Goal: Transaction & Acquisition: Book appointment/travel/reservation

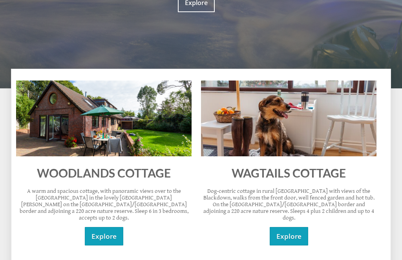
click at [112, 227] on link "Explore" at bounding box center [104, 236] width 38 height 18
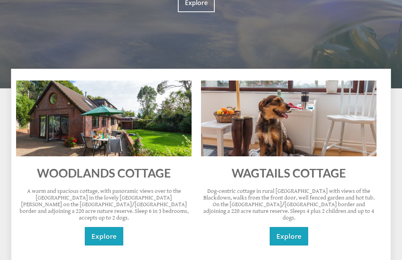
scroll to position [277, 0]
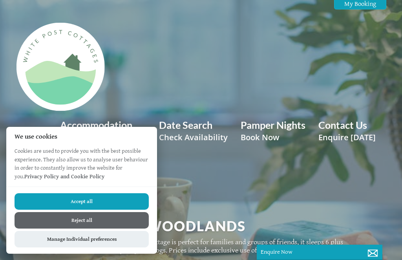
click at [104, 210] on button "Accept all" at bounding box center [82, 201] width 134 height 16
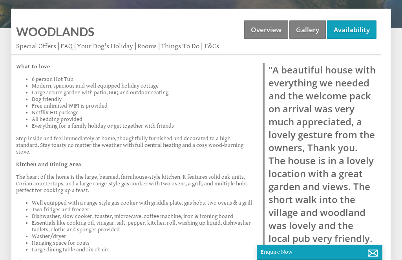
scroll to position [302, 0]
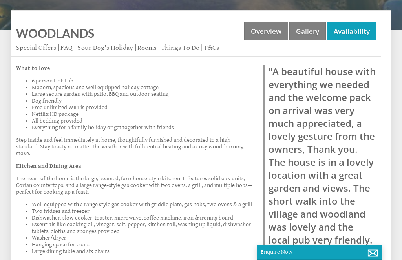
click at [350, 35] on link "Availability" at bounding box center [351, 31] width 49 height 18
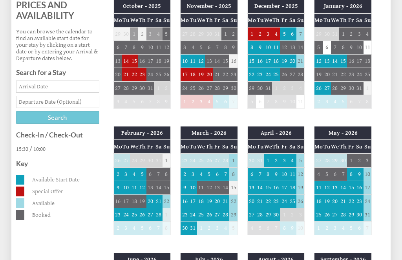
scroll to position [371, 0]
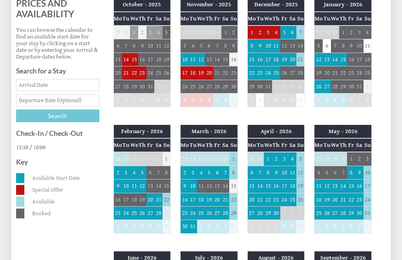
click at [183, 74] on td "17" at bounding box center [185, 73] width 9 height 13
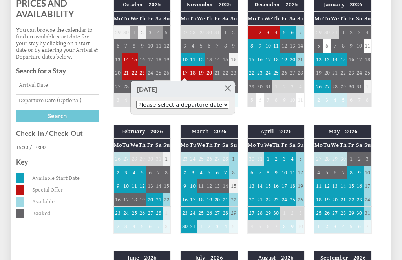
scroll to position [371, 0]
click at [220, 106] on select "Please select a departure date 19th Nov 2025 - £505.00 20th Nov 2025 - £505.00 …" at bounding box center [182, 105] width 93 height 8
select select "book/6892206"
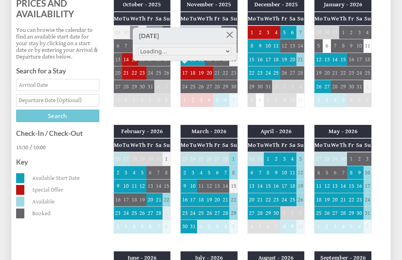
scroll to position [291, 0]
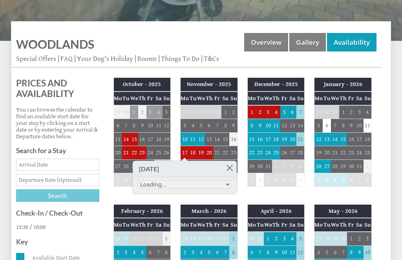
click at [233, 170] on link at bounding box center [230, 168] width 14 height 14
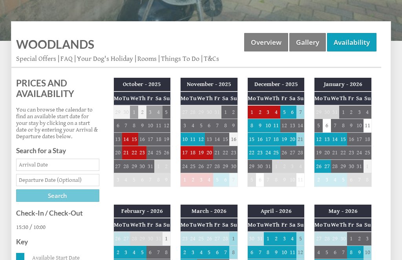
click at [187, 153] on td "17" at bounding box center [185, 152] width 9 height 13
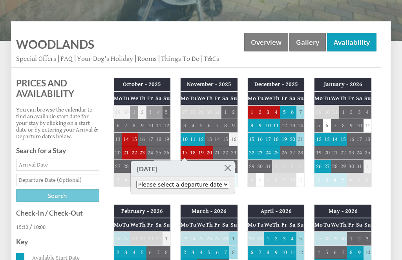
click at [222, 187] on select "Please select a departure date 19th Nov 2025 - £505.00 20th Nov 2025 - £505.00 …" at bounding box center [182, 185] width 93 height 8
select select "book/6892206"
click at [235, 170] on link at bounding box center [230, 168] width 14 height 14
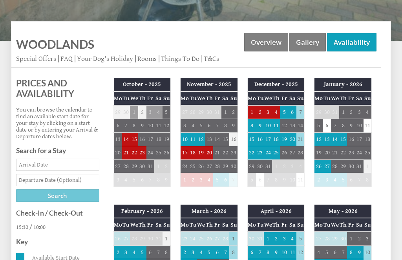
click at [252, 109] on td "1" at bounding box center [251, 112] width 9 height 14
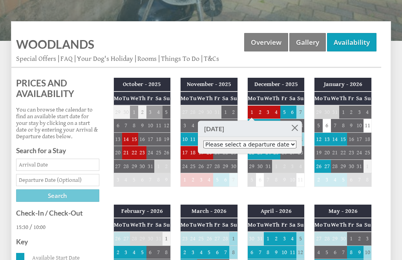
click at [284, 148] on select "Please select a departure date 3rd Dec 2025 - £505.00 4th Dec 2025 - £505.00 5t…" at bounding box center [249, 145] width 93 height 8
click at [275, 147] on select "Please select a departure date 3rd Dec 2025 - £505.00 4th Dec 2025 - £505.00 5t…" at bounding box center [249, 145] width 93 height 8
select select "book/6892276"
click at [297, 128] on link at bounding box center [297, 128] width 14 height 14
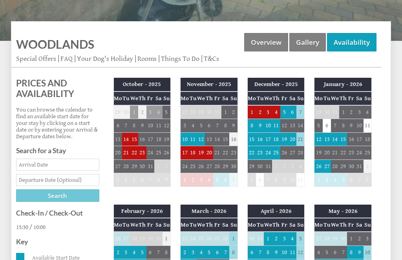
click at [126, 154] on td "21" at bounding box center [126, 152] width 8 height 13
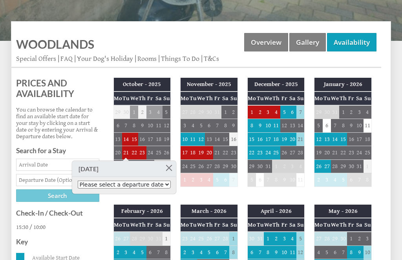
click at [166, 189] on select "Please select a departure date 23rd Oct 2025 - £635.00 24th Oct 2025 - £645.00 …" at bounding box center [124, 185] width 93 height 8
select select "book/5848289"
click at [171, 168] on link at bounding box center [171, 168] width 14 height 14
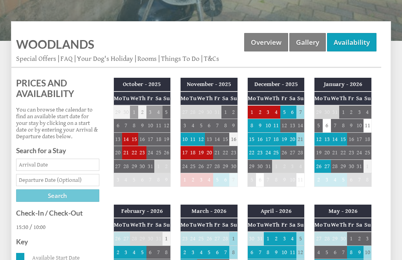
click at [251, 129] on td "8" at bounding box center [251, 125] width 9 height 13
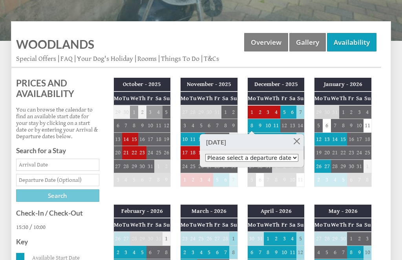
click at [273, 161] on select "Please select a departure date 10th Dec 2025 - £505.00 11th Dec 2025 - £505.00 …" at bounding box center [251, 158] width 93 height 8
select select "book/6892311"
click at [297, 144] on link at bounding box center [297, 141] width 14 height 14
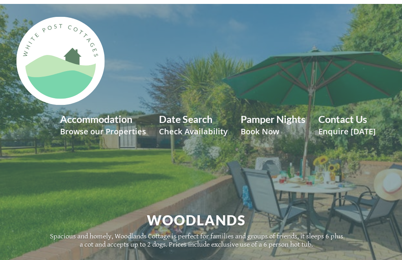
scroll to position [0, 0]
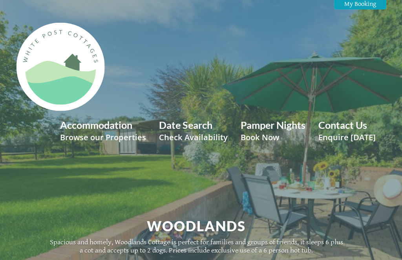
click at [287, 181] on div "Woodlands Spacious and homely, Woodlands Cottage is perfect for families and gr…" at bounding box center [196, 235] width 371 height 177
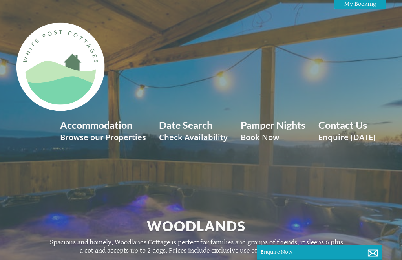
scroll to position [302, 0]
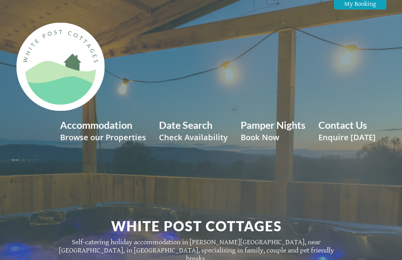
click at [134, 129] on link "Accommodation Browse our Properties" at bounding box center [103, 131] width 86 height 24
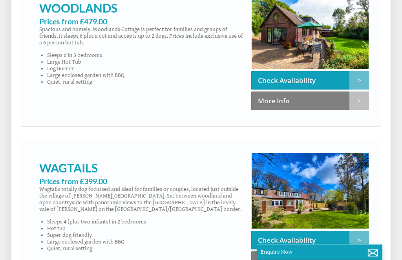
scroll to position [483, 0]
click at [58, 172] on link "Wagtails" at bounding box center [68, 168] width 59 height 14
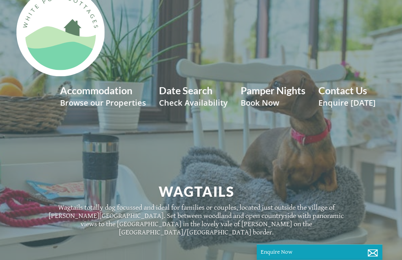
scroll to position [35, 0]
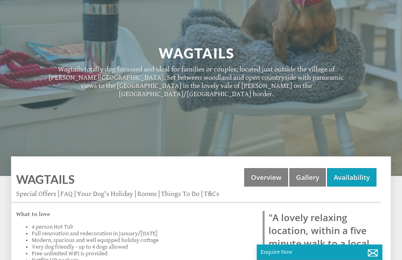
click at [372, 169] on link "Availability" at bounding box center [351, 178] width 49 height 18
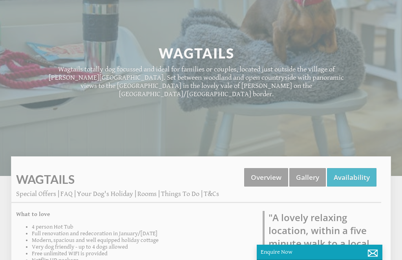
click at [303, 173] on link "Gallery" at bounding box center [308, 177] width 37 height 18
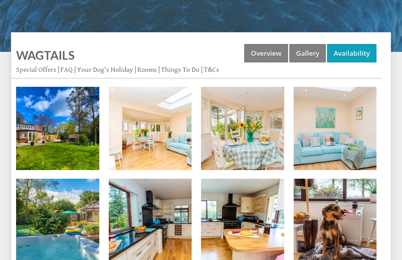
scroll to position [297, 0]
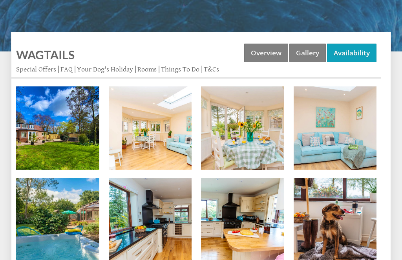
click at [62, 125] on img at bounding box center [57, 127] width 83 height 83
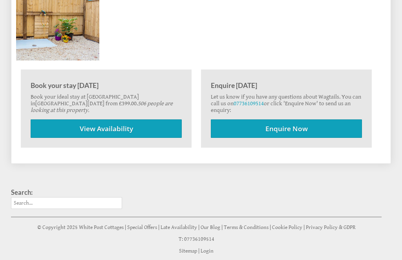
scroll to position [1142, 0]
click at [104, 120] on link "View Availability" at bounding box center [106, 129] width 151 height 18
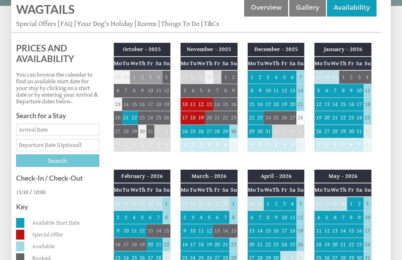
scroll to position [343, 0]
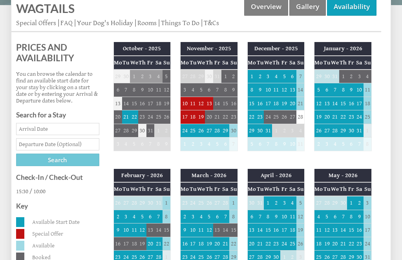
click at [179, 97] on div "November - 2025 Mo Tu We Th Fr Sa Su 27 28 29 30 31 1 2 3 4 5 6 7 8 9 10 11" at bounding box center [209, 100] width 67 height 117
click at [184, 97] on td "10" at bounding box center [185, 103] width 9 height 13
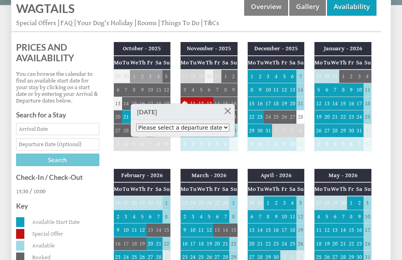
scroll to position [344, 0]
click at [219, 126] on select "Please select a departure date 12th Nov 2025 - £399.00 13th Nov 2025 - £399.00 …" at bounding box center [182, 128] width 93 height 8
click at [222, 97] on td "15" at bounding box center [226, 103] width 8 height 13
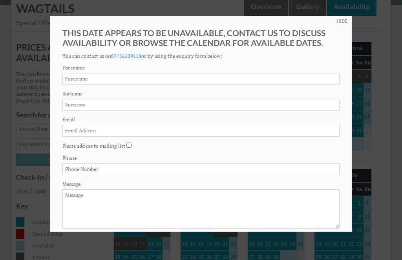
click at [343, 24] on link "HIDE" at bounding box center [342, 21] width 11 height 6
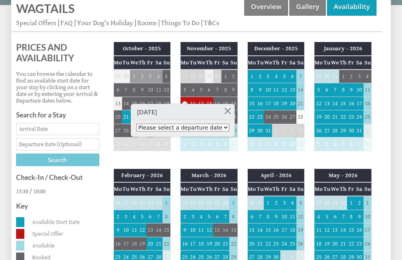
click at [224, 128] on select "Please select a departure date 12th Nov 2025 - £399.00 13th Nov 2025 - £399.00 …" at bounding box center [182, 128] width 93 height 8
select select "book/6863646"
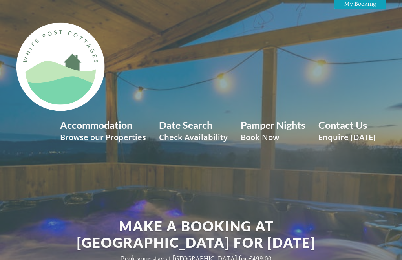
scroll to position [323, 0]
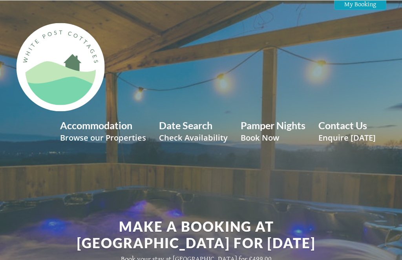
scroll to position [323, 0]
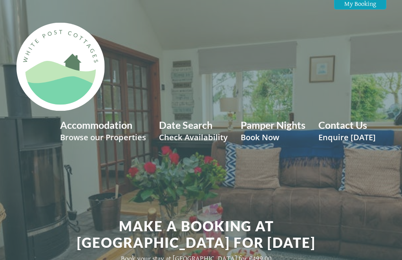
scroll to position [323, 0]
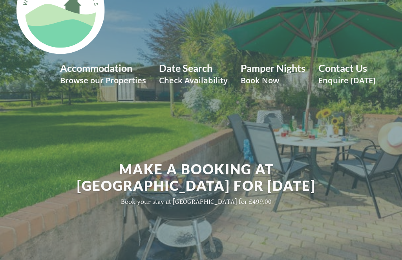
scroll to position [56, 0]
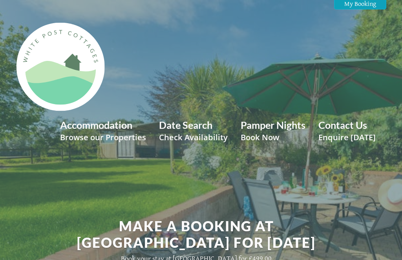
scroll to position [323, 0]
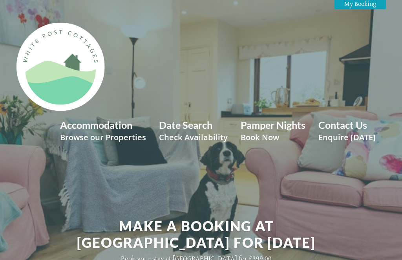
scroll to position [323, 0]
